Goal: Task Accomplishment & Management: Manage account settings

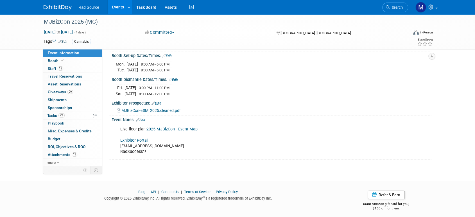
scroll to position [91, 0]
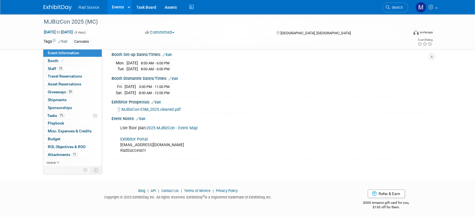
click at [137, 137] on link "Exhibitor Portal" at bounding box center [133, 139] width 27 height 5
click at [90, 70] on link "15 Staff 15" at bounding box center [72, 69] width 58 height 8
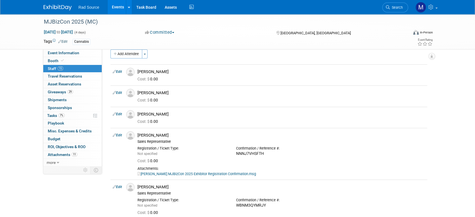
scroll to position [0, 0]
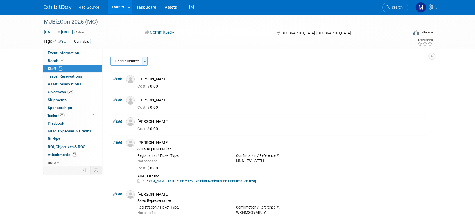
click at [147, 61] on button "Toggle Dropdown" at bounding box center [145, 61] width 6 height 9
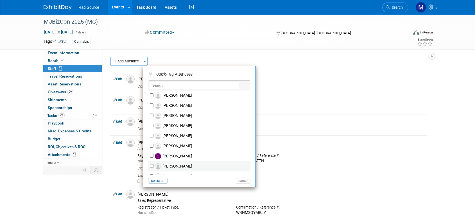
click at [182, 165] on label "Carlos Ventrillon" at bounding box center [203, 166] width 99 height 10
click at [154, 165] on input "Carlos Ventrillon" at bounding box center [152, 166] width 4 height 4
checkbox input "true"
click at [244, 75] on button "Apply" at bounding box center [241, 74] width 17 height 8
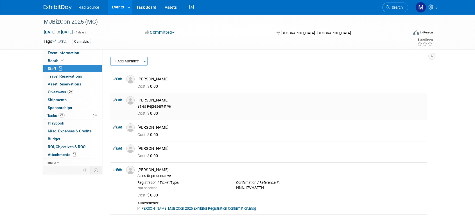
click at [120, 99] on link "Edit" at bounding box center [117, 100] width 9 height 4
select select "3776ae9c-b0dd-48d0-b519-090db7a97700"
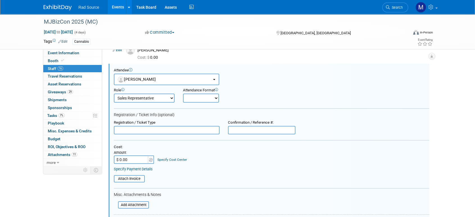
click at [240, 127] on input "text" at bounding box center [261, 130] width 67 height 8
paste input "XXNT869HF46"
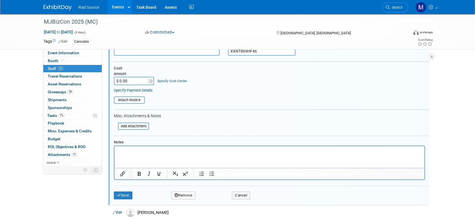
scroll to position [109, 0]
type input "XXNT869HF46"
click at [125, 191] on button "Save" at bounding box center [123, 194] width 19 height 8
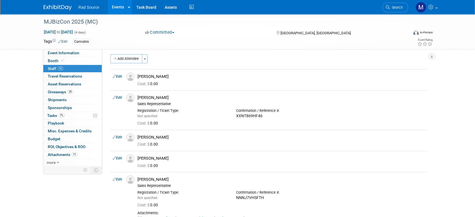
scroll to position [2, 0]
click at [121, 98] on link "Edit" at bounding box center [117, 98] width 9 height 4
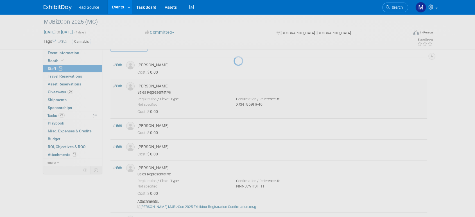
select select "3776ae9c-b0dd-48d0-b519-090db7a97700"
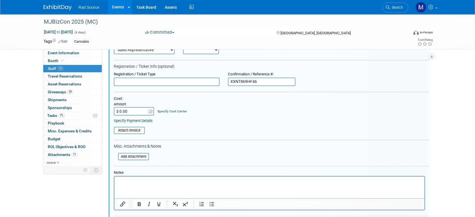
scroll to position [84, 0]
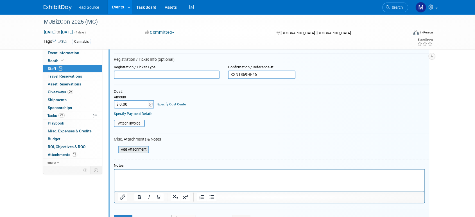
click at [138, 149] on input "file" at bounding box center [115, 150] width 67 height 6
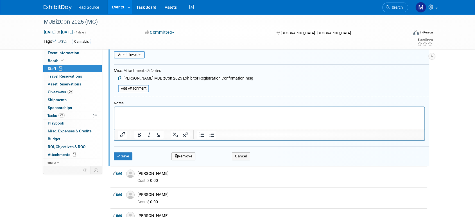
scroll to position [146, 0]
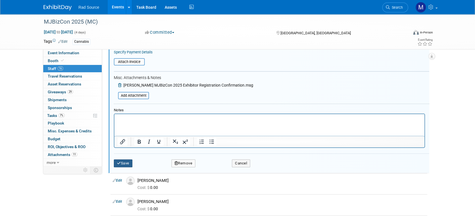
click at [123, 161] on button "Save" at bounding box center [123, 163] width 19 height 8
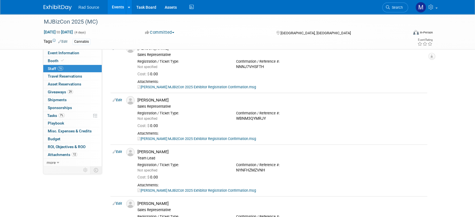
click at [57, 5] on img at bounding box center [58, 8] width 28 height 6
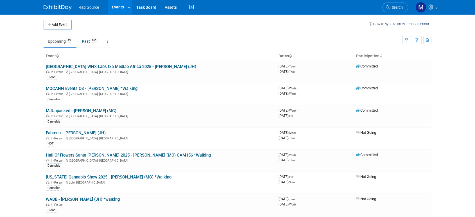
click at [22, 49] on body "Rad Source Events Add Event Bulk Upload Events Shareable Event Boards Recently …" at bounding box center [237, 108] width 475 height 217
